Goal: Task Accomplishment & Management: Use online tool/utility

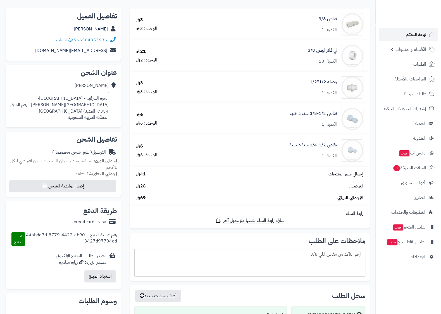
click at [421, 36] on span "لوحة التحكم" at bounding box center [416, 35] width 20 height 8
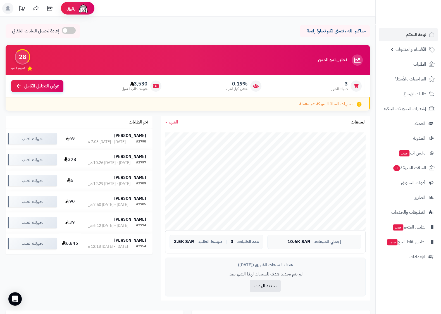
click at [403, 49] on span "الأقسام والمنتجات" at bounding box center [410, 50] width 31 height 8
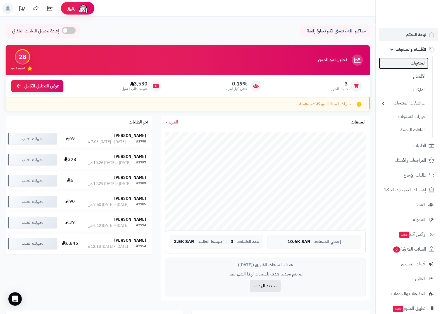
click at [421, 60] on link "المنتجات" at bounding box center [403, 63] width 49 height 11
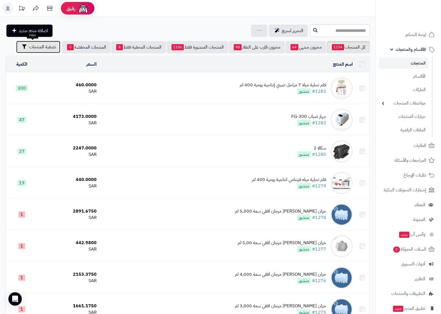
click at [18, 45] on button "تصفية المنتجات" at bounding box center [38, 47] width 44 height 12
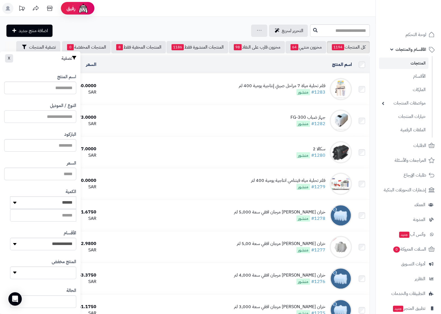
click at [47, 122] on input "النوع / الموديل" at bounding box center [40, 116] width 72 height 13
click at [51, 119] on input "النوع / الموديل" at bounding box center [40, 116] width 72 height 13
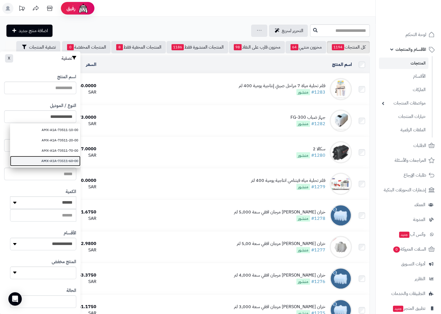
click at [51, 161] on link "AMX-A1A-73511-60-00" at bounding box center [45, 161] width 70 height 10
type input "**********"
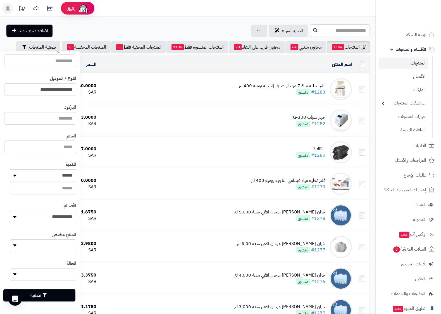
scroll to position [27, 0]
click at [53, 291] on button "تصفية" at bounding box center [39, 295] width 72 height 12
